Goal: Information Seeking & Learning: Learn about a topic

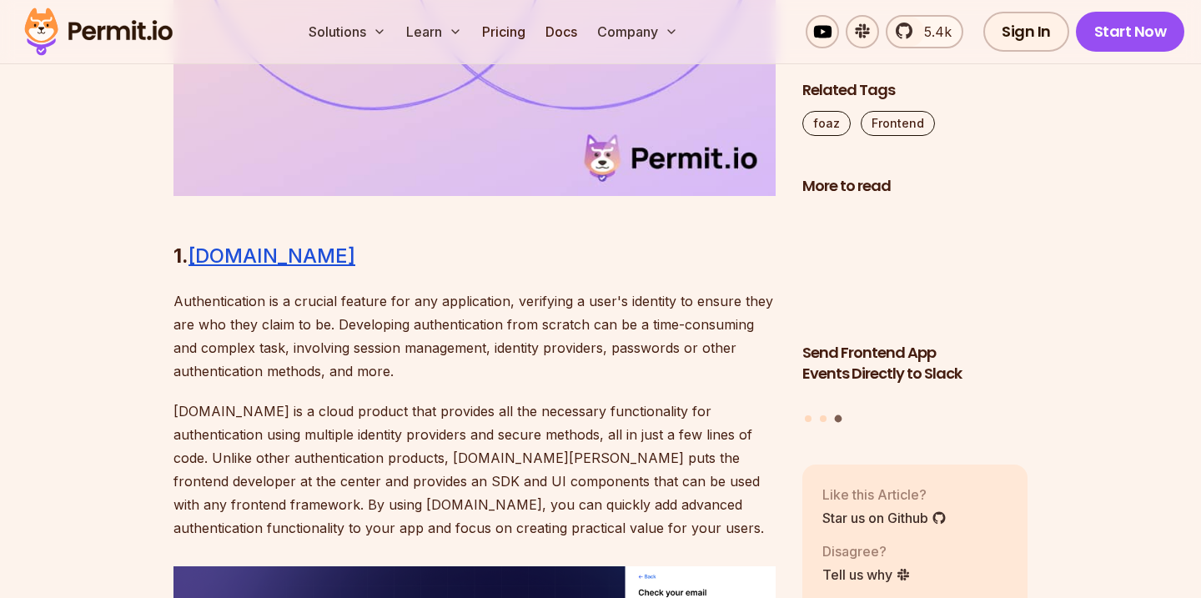
scroll to position [1897, 0]
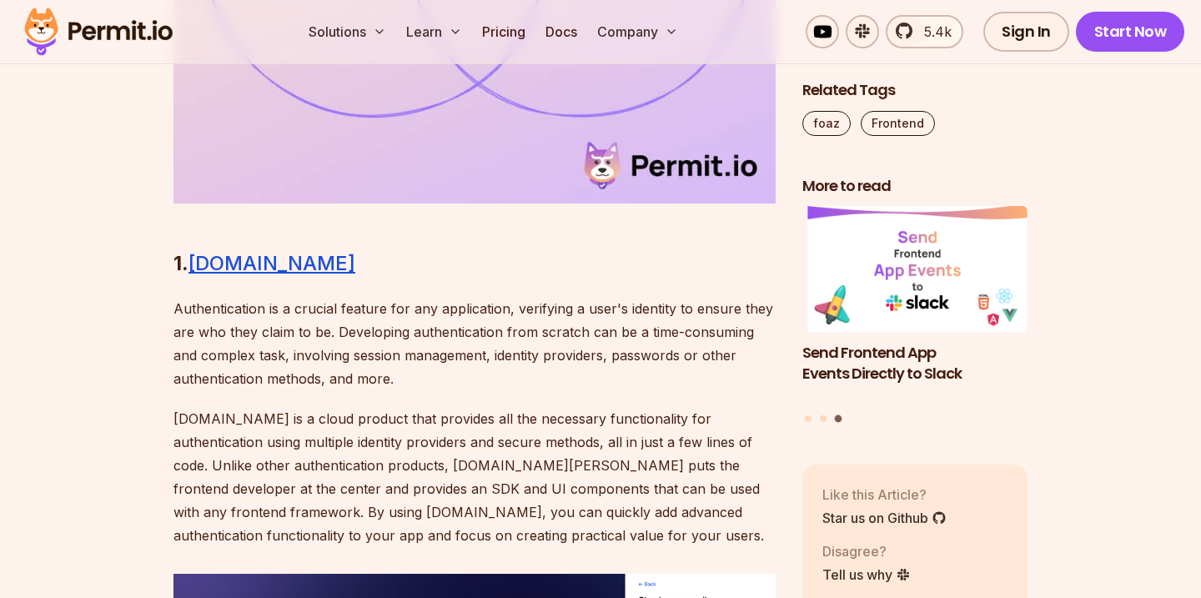
click at [358, 300] on p "Authentication is a crucial feature for any application, verifying a user's ide…" at bounding box center [474, 343] width 602 height 93
click at [261, 258] on u "Clerk.dev" at bounding box center [271, 263] width 167 height 24
click at [247, 268] on u "Clerk.dev" at bounding box center [271, 263] width 167 height 24
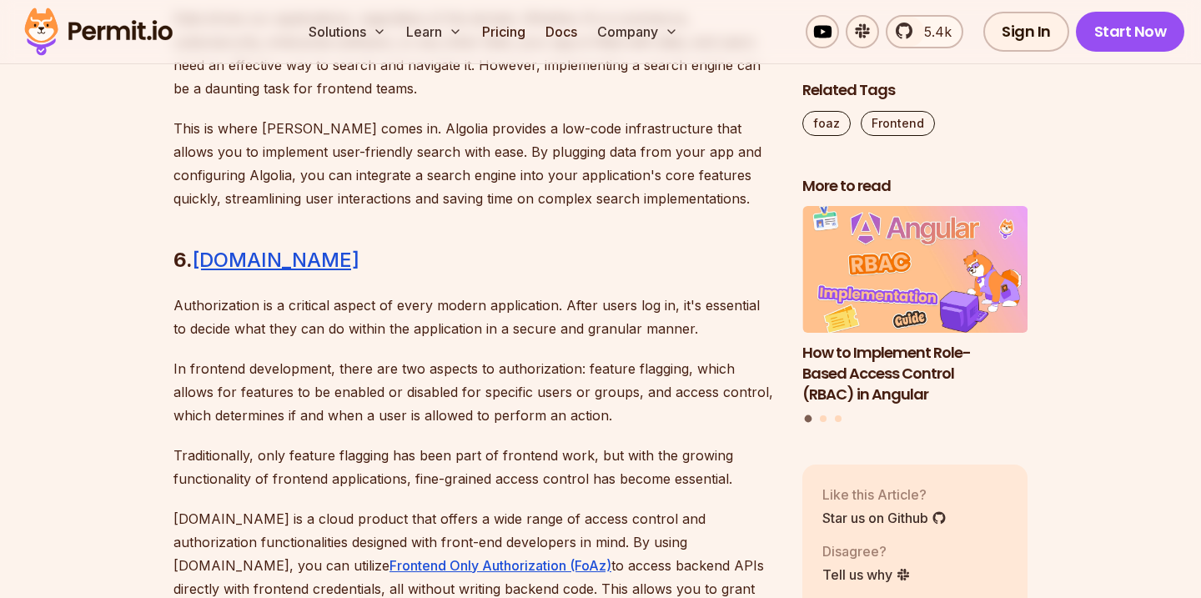
scroll to position [4464, 0]
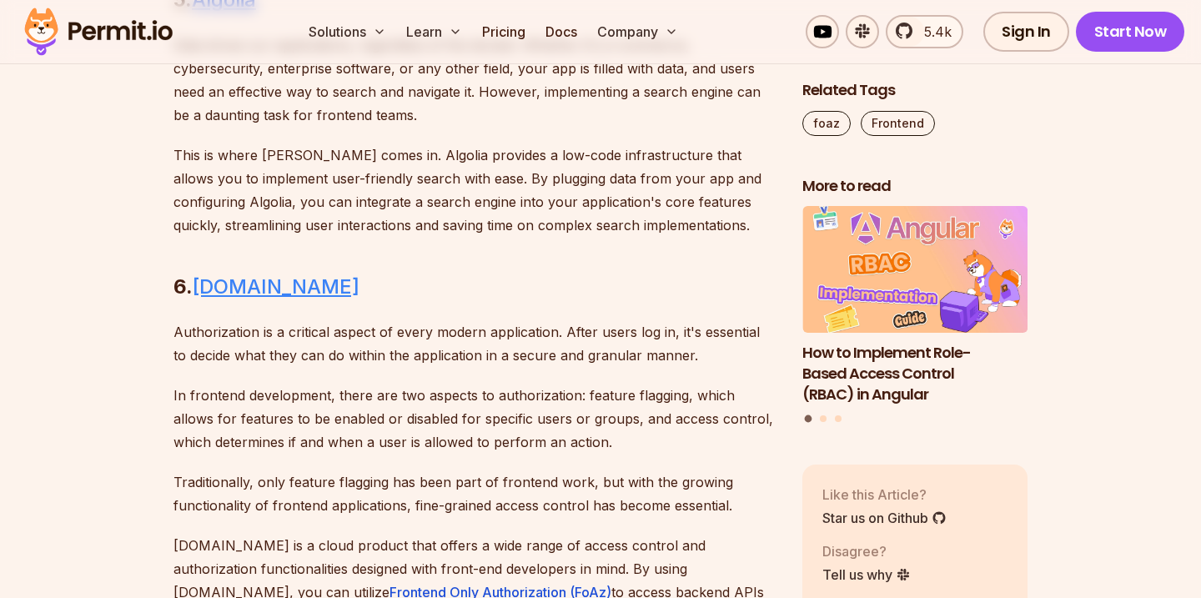
click at [248, 295] on link "Permit.io" at bounding box center [276, 286] width 167 height 24
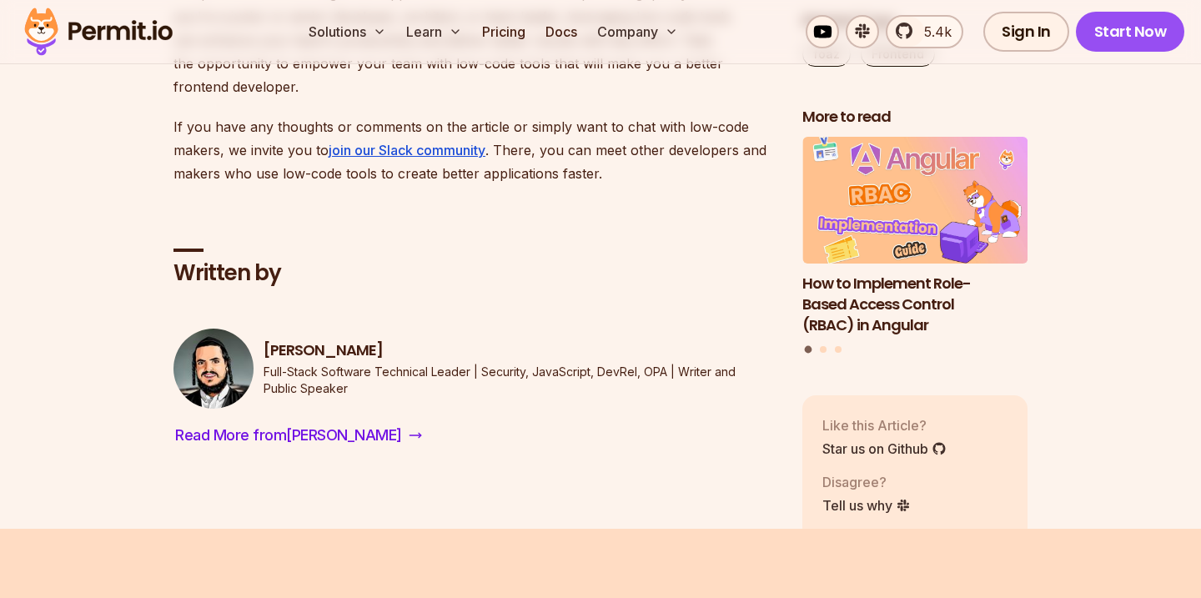
scroll to position [5994, 0]
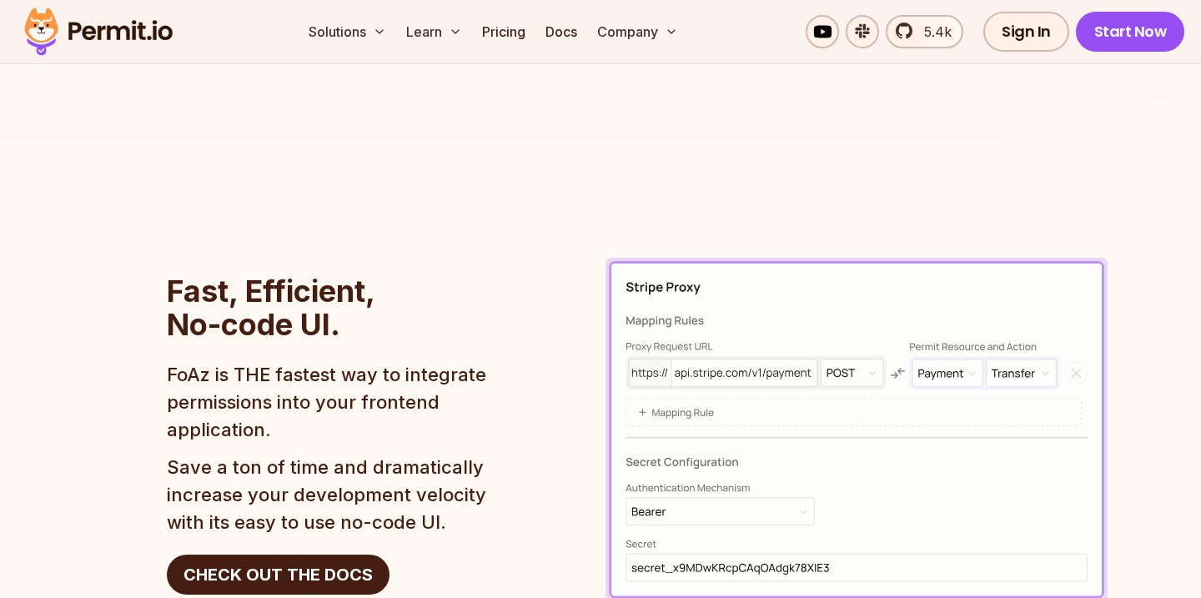
scroll to position [2516, 0]
